Goal: Book appointment/travel/reservation

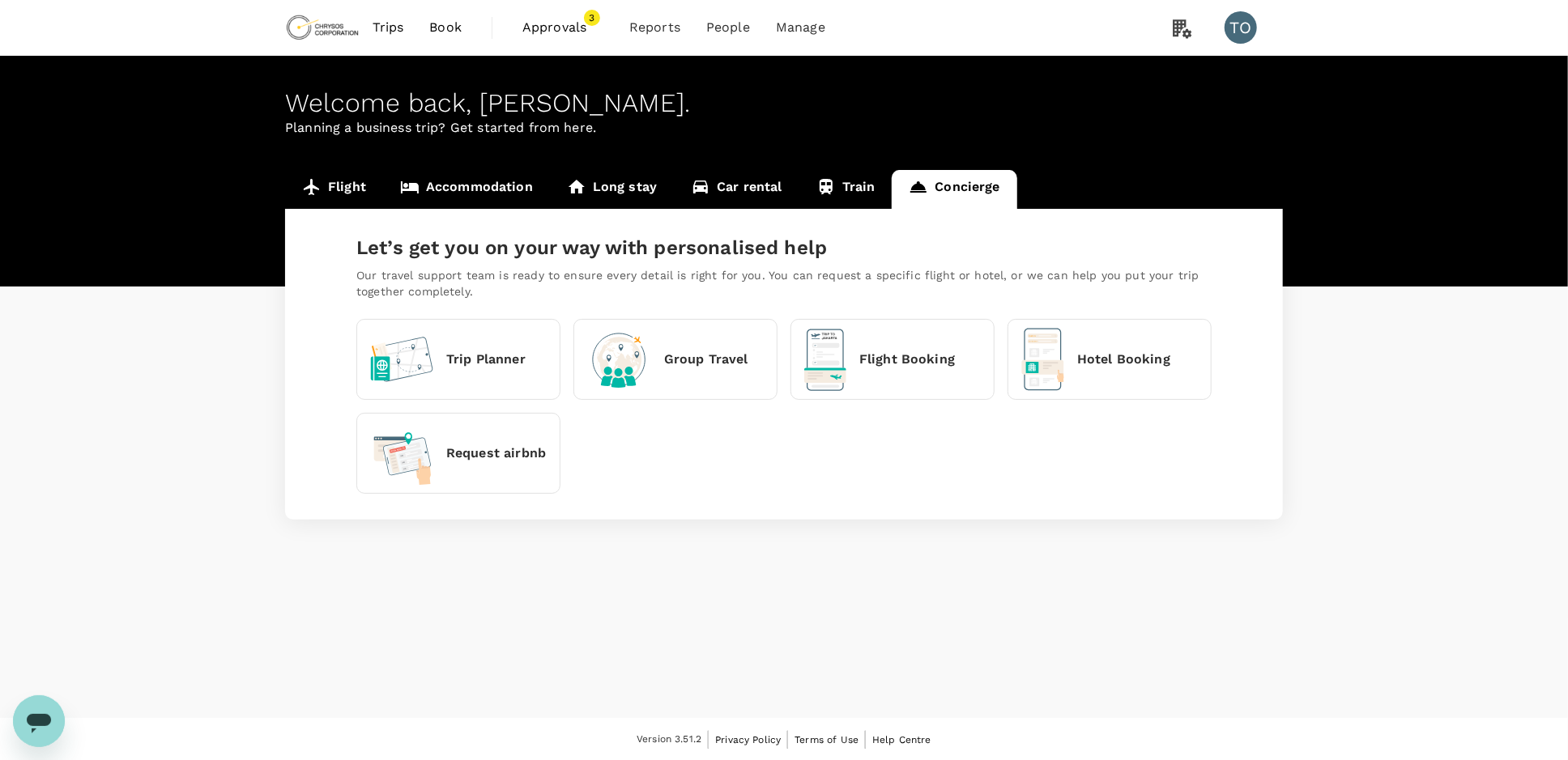
click at [451, 450] on p "Request airbnb" at bounding box center [496, 453] width 100 height 19
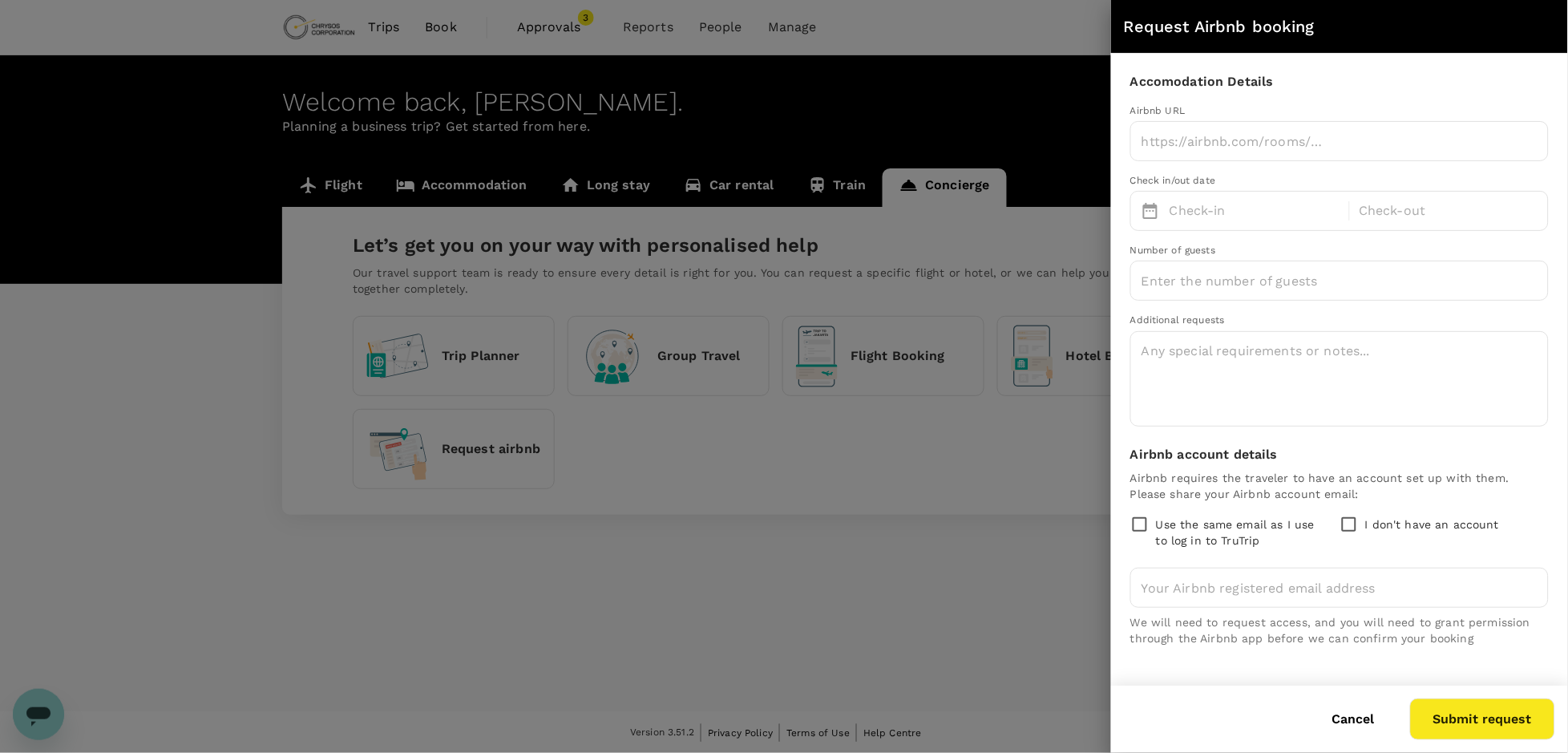
click at [910, 601] on div at bounding box center [784, 376] width 1568 height 753
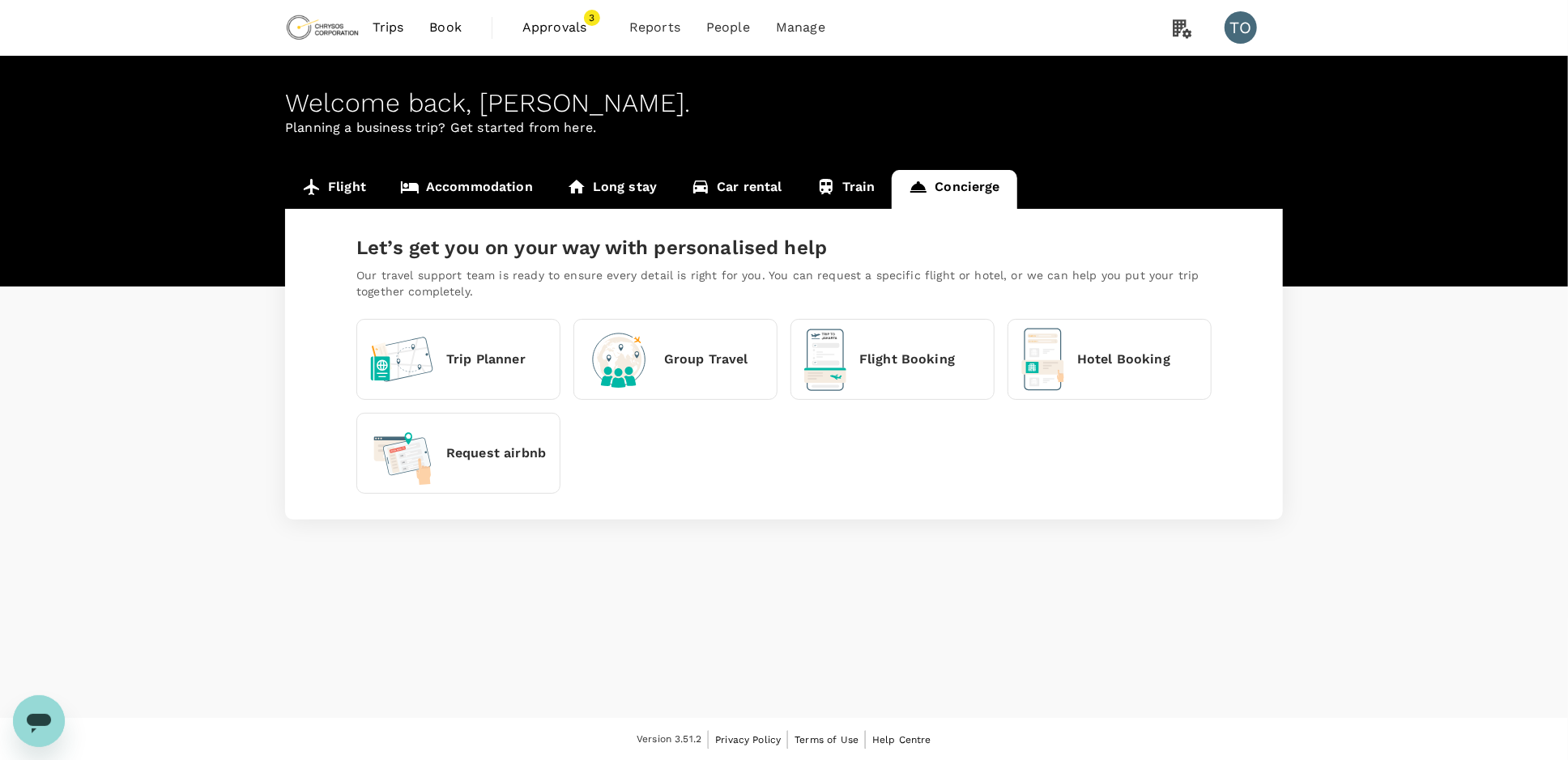
click at [459, 191] on link "Accommodation" at bounding box center [466, 189] width 166 height 39
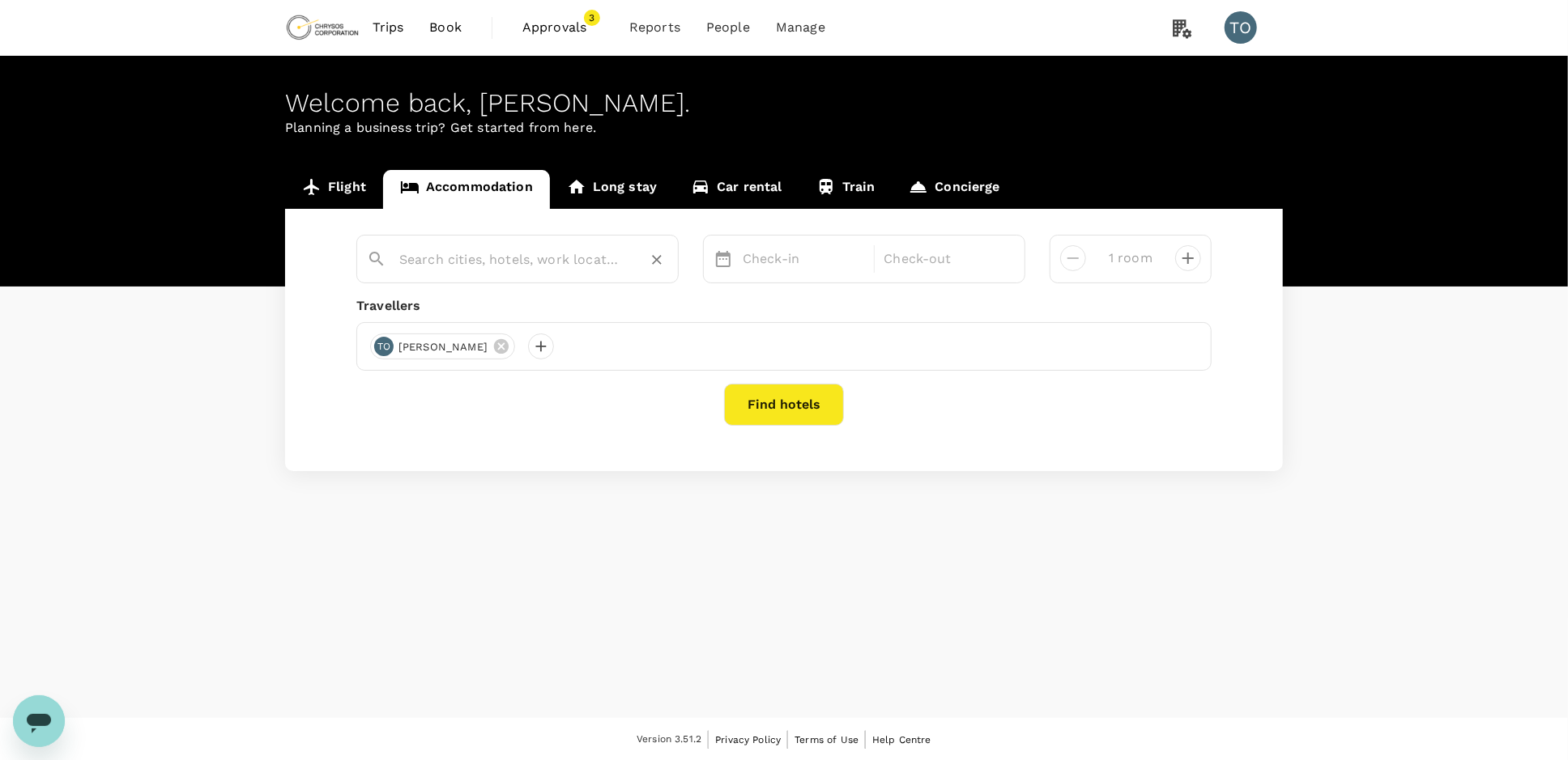
click at [567, 265] on input "text" at bounding box center [511, 259] width 224 height 25
type input "A"
click at [464, 290] on span "Luxury" at bounding box center [450, 294] width 45 height 16
type input "Accra Luxury Apartments"
